Goal: Information Seeking & Learning: Learn about a topic

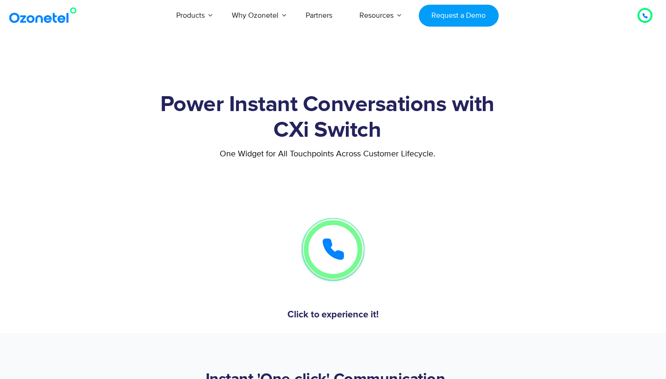
click at [110, 100] on h1 "Power Instant Conversations with CXi Switch" at bounding box center [327, 117] width 563 height 51
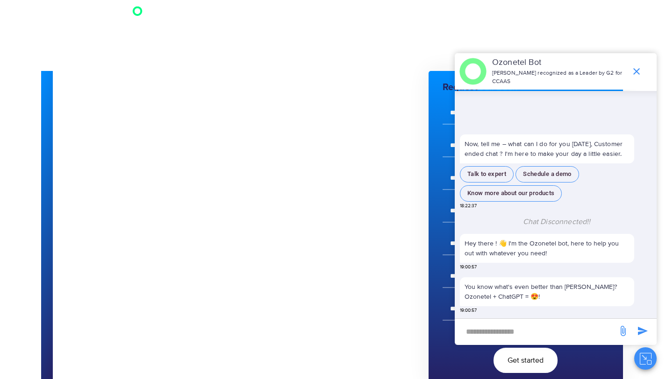
scroll to position [61, 0]
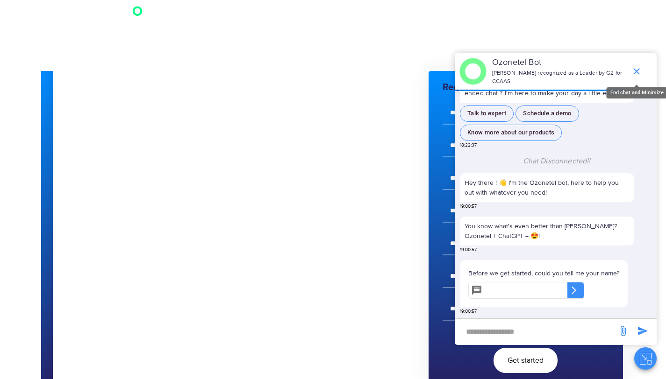
click at [635, 70] on icon "end chat or minimize" at bounding box center [636, 71] width 7 height 7
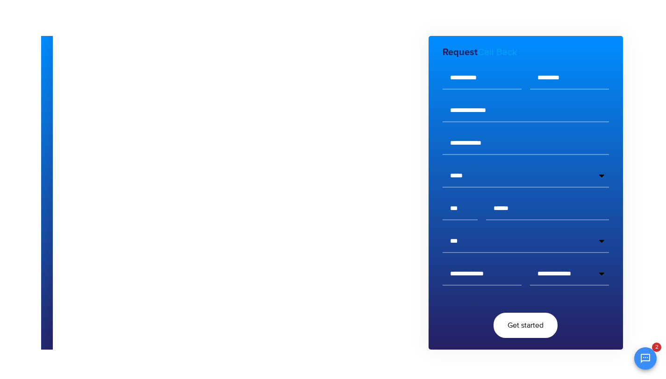
scroll to position [0, 0]
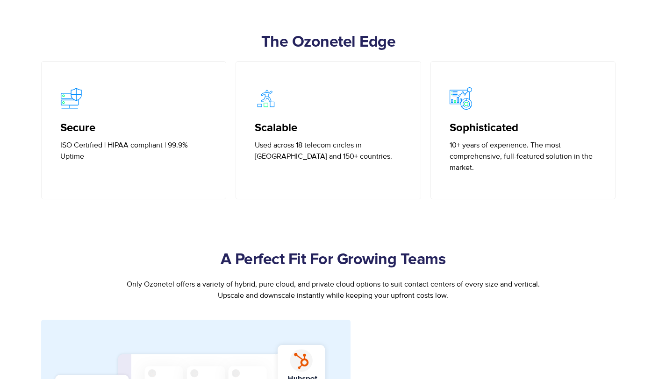
scroll to position [556, 0]
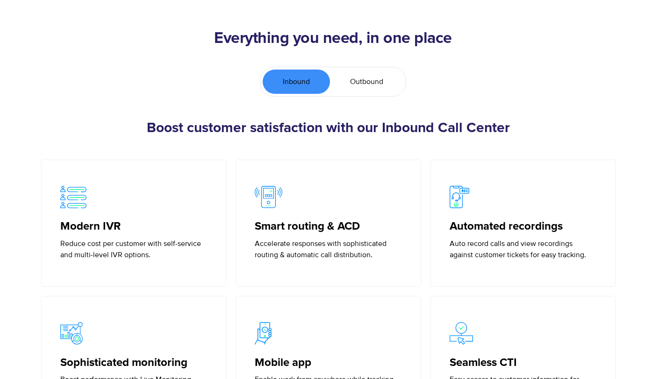
scroll to position [2096, 0]
click at [374, 81] on span "Outbound" at bounding box center [366, 81] width 33 height 11
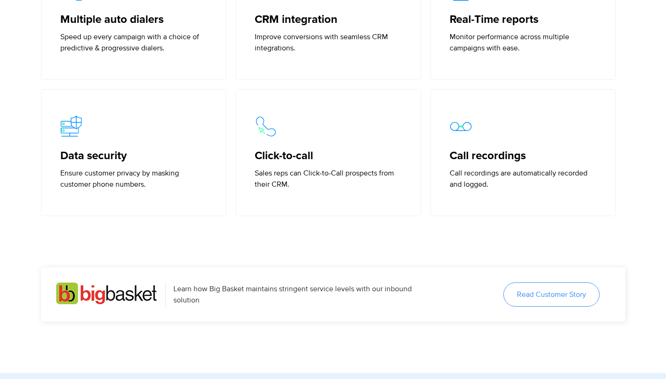
scroll to position [1896, 0]
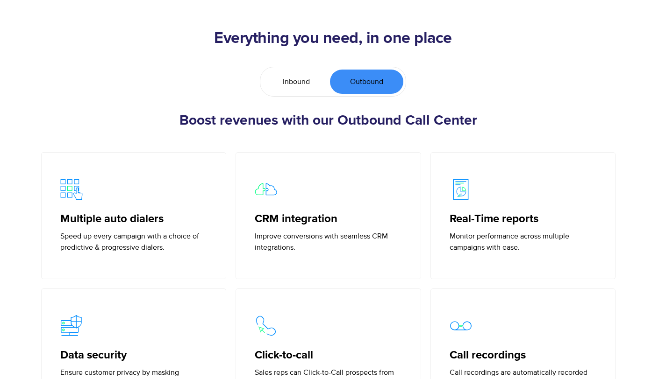
click at [300, 79] on span "Inbound" at bounding box center [296, 81] width 27 height 11
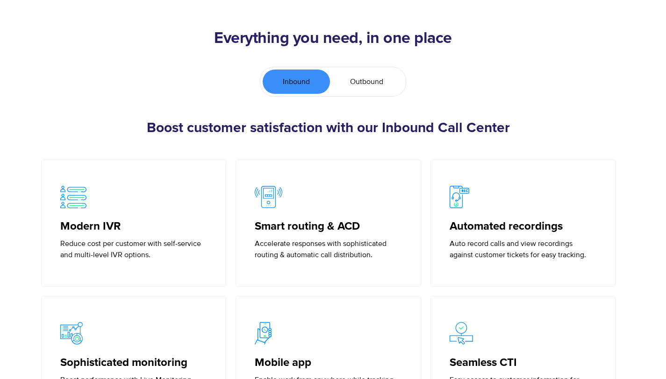
click at [19, 146] on section "Boost customer satisfaction with our Inbound Call Center Modern IVR Reduce cost…" at bounding box center [333, 302] width 666 height 367
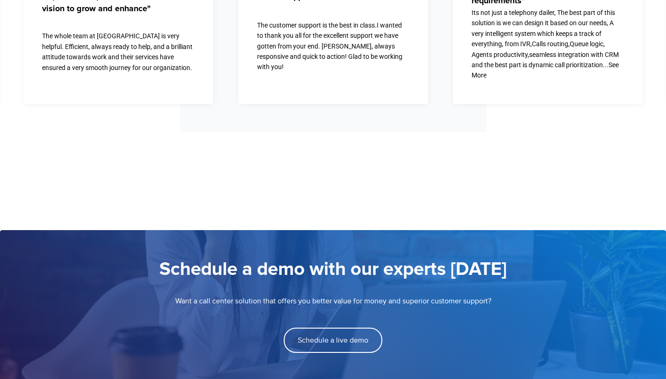
scroll to position [3549, 0]
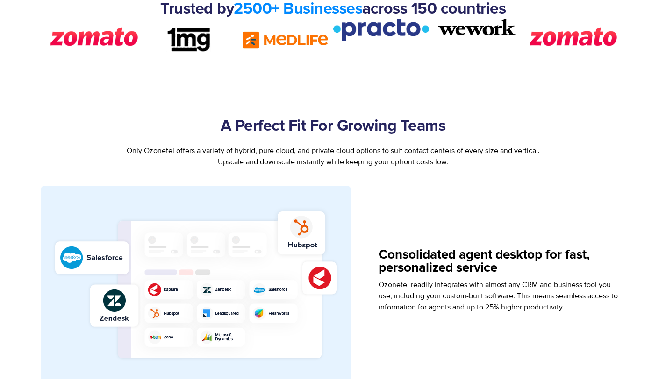
scroll to position [0, 0]
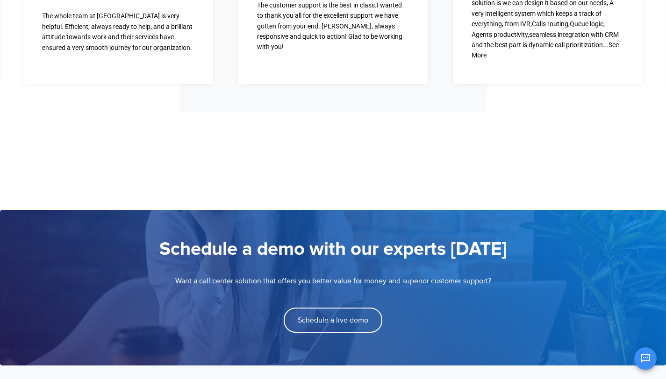
scroll to position [3748, 0]
